Goal: Task Accomplishment & Management: Manage account settings

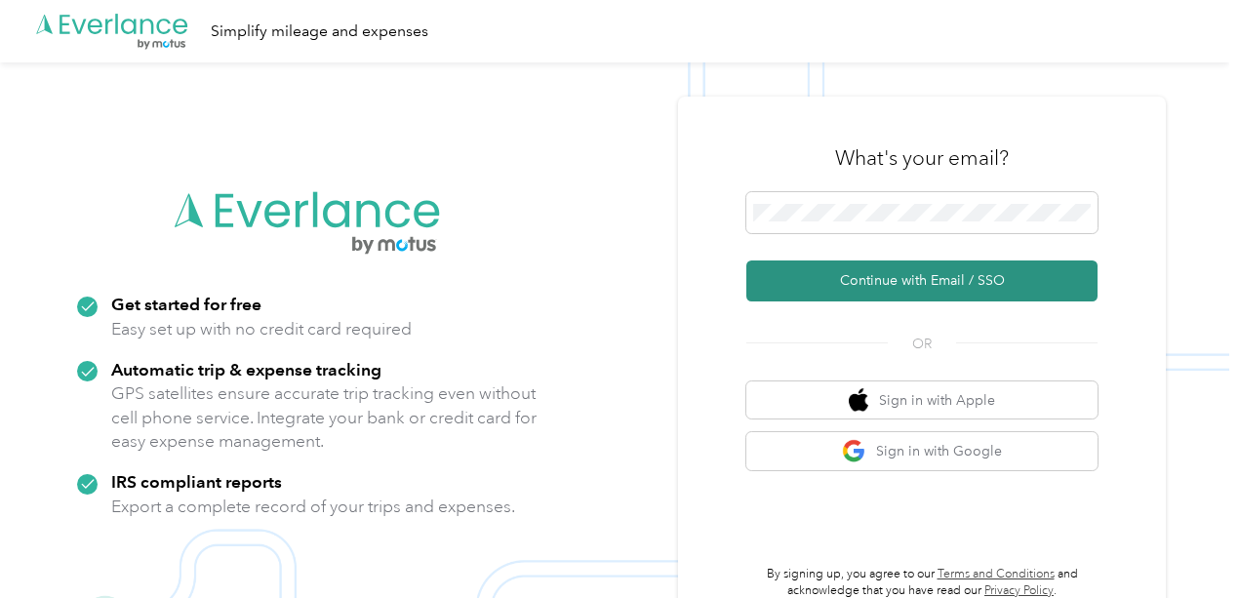
click at [890, 276] on button "Continue with Email / SSO" at bounding box center [921, 280] width 351 height 41
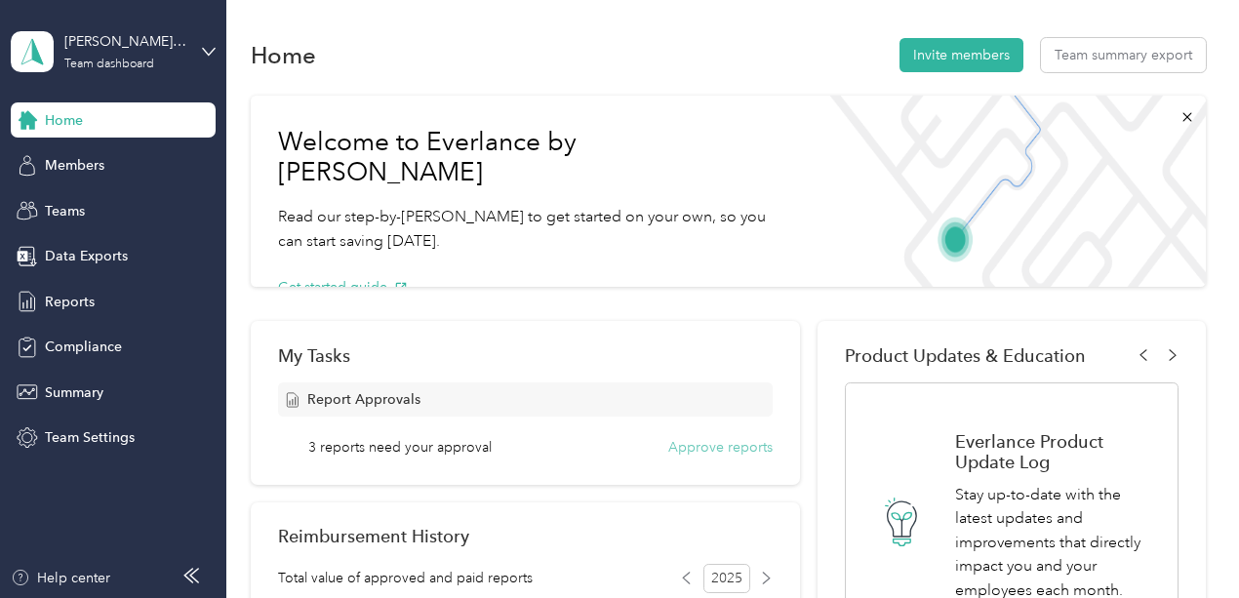
click at [731, 451] on button "Approve reports" at bounding box center [720, 447] width 104 height 20
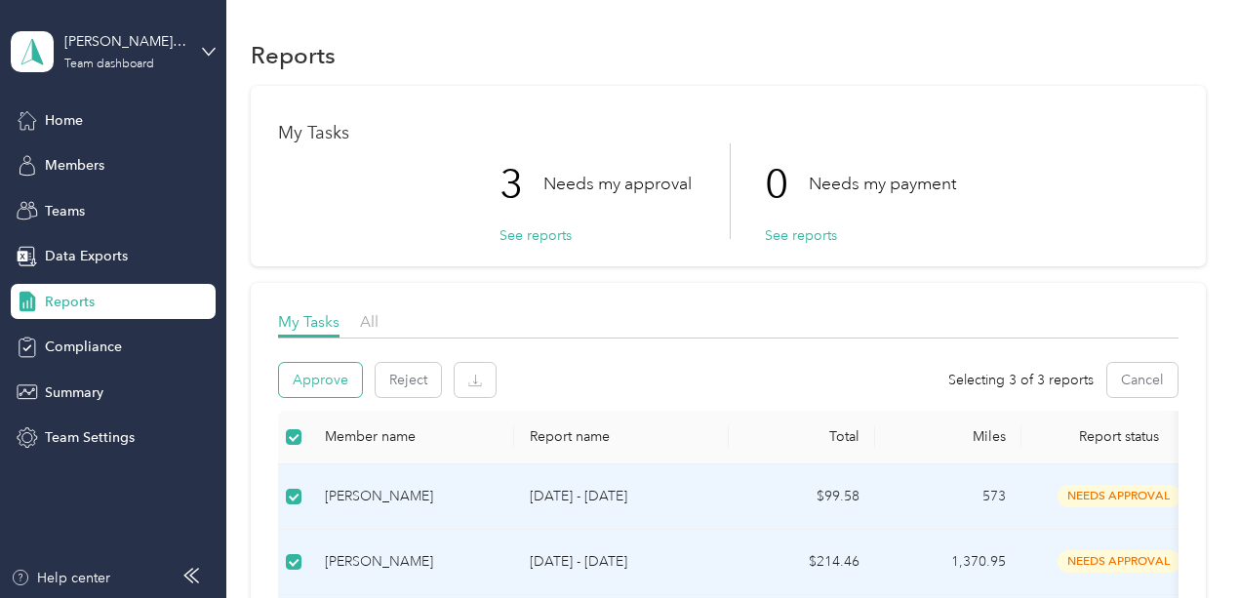
scroll to position [98, 0]
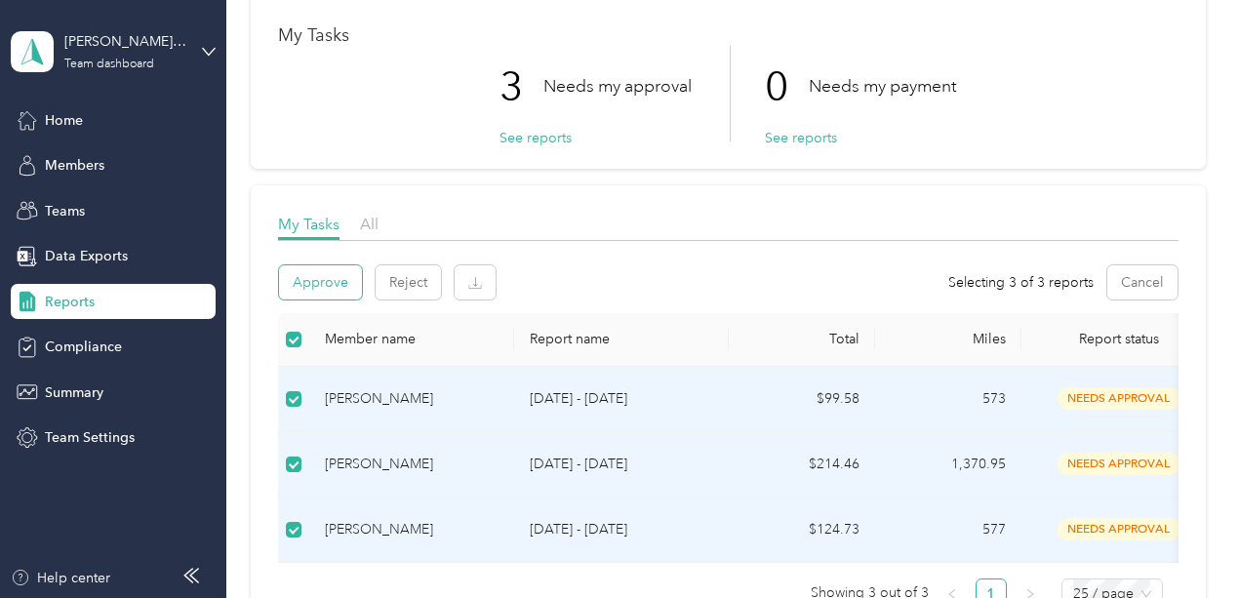
click at [332, 279] on button "Approve" at bounding box center [320, 282] width 83 height 34
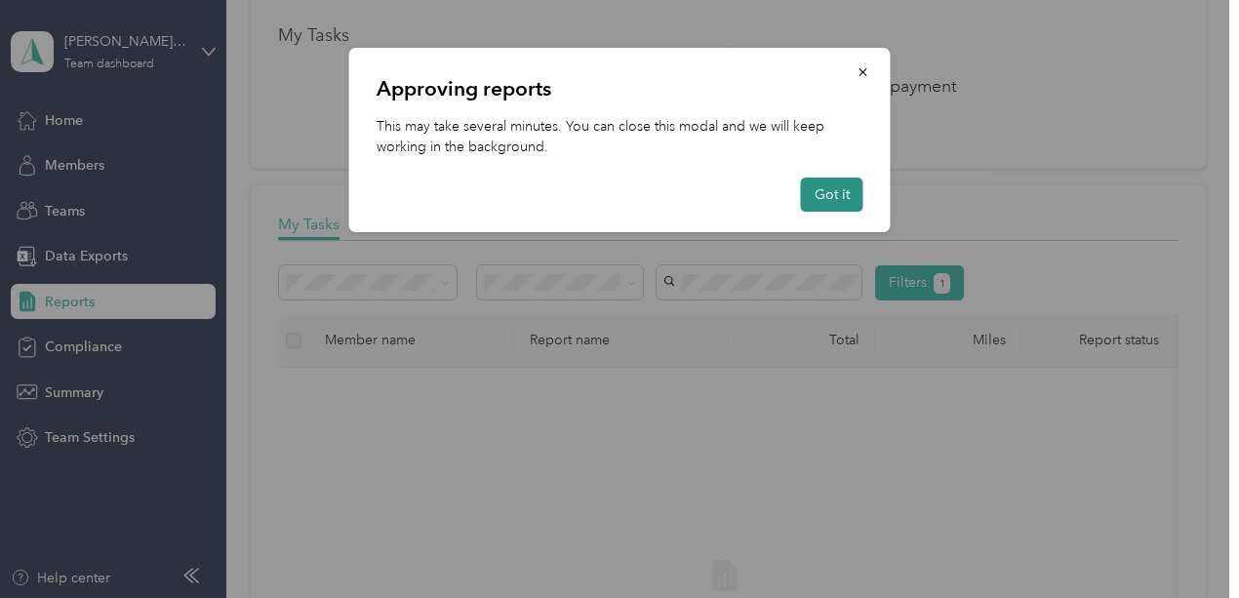
click at [851, 202] on button "Got it" at bounding box center [832, 195] width 62 height 34
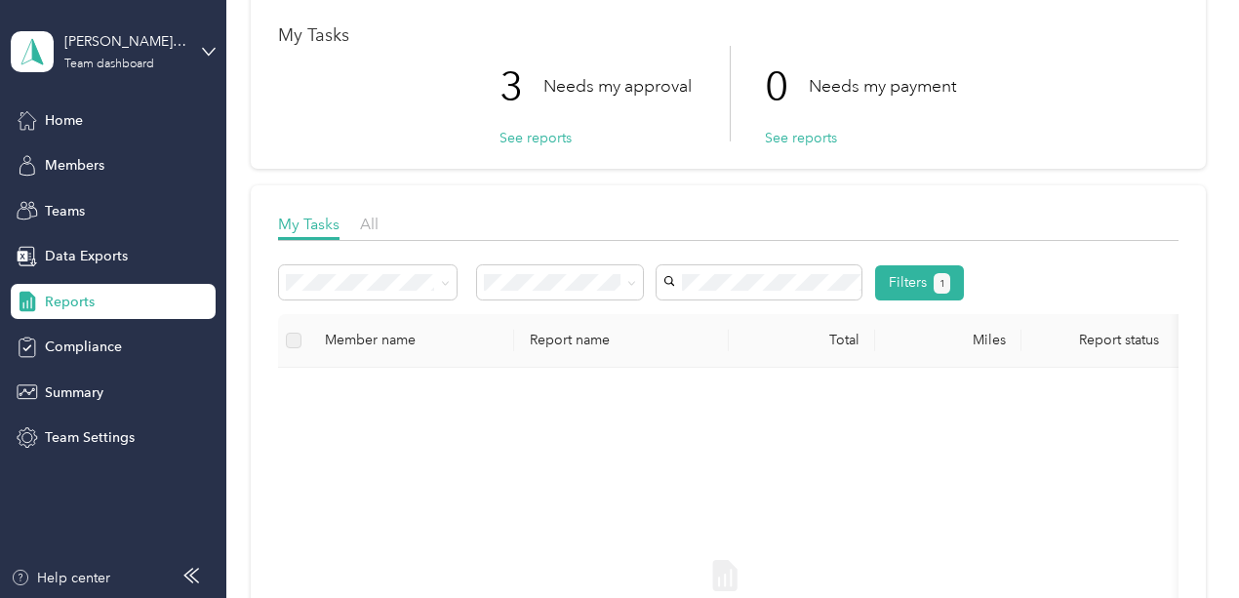
scroll to position [0, 0]
